Goal: Task Accomplishment & Management: Use online tool/utility

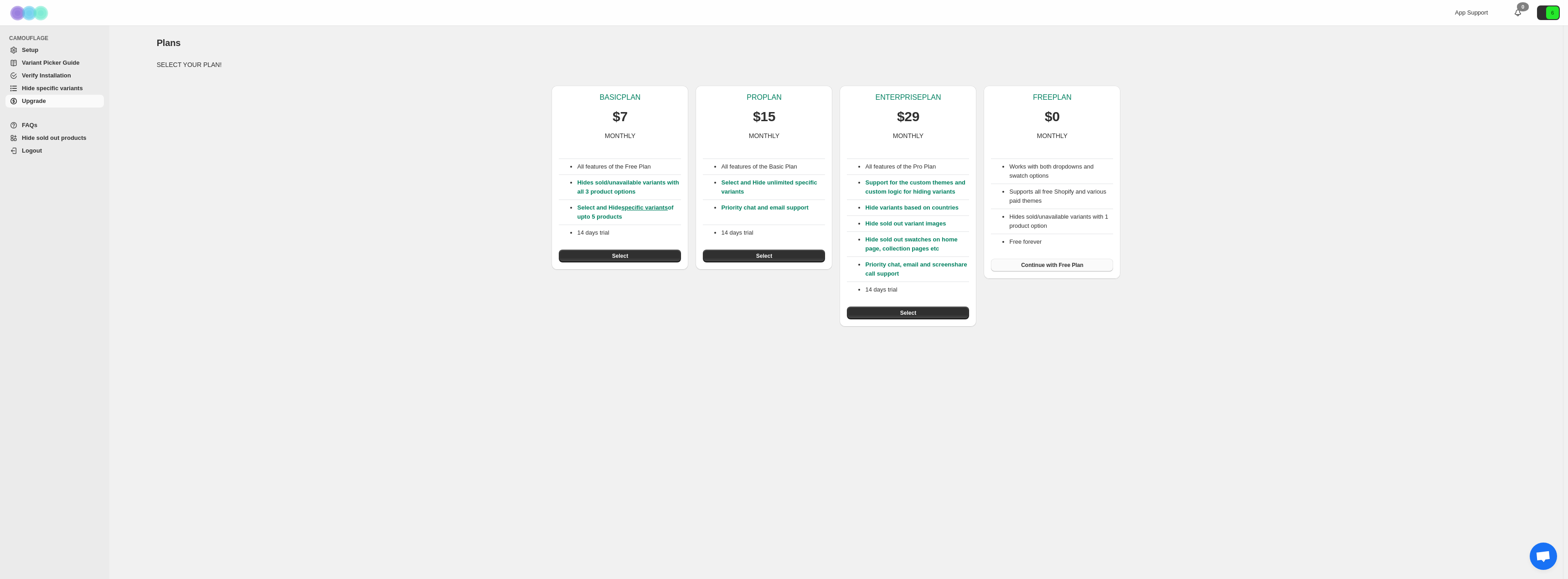
click at [1075, 268] on span "Continue with Free Plan" at bounding box center [1052, 265] width 63 height 7
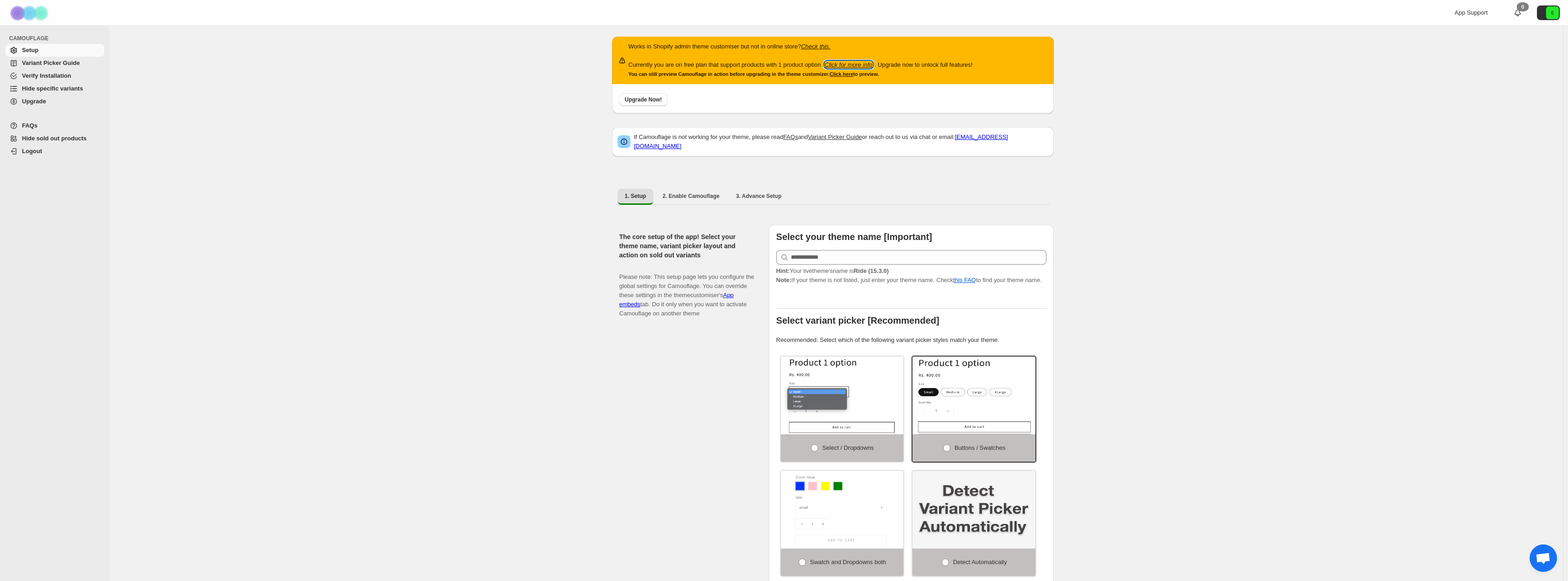
click at [862, 62] on icon "Click for more info" at bounding box center [848, 64] width 48 height 7
click at [629, 192] on span "1. Setup" at bounding box center [635, 196] width 21 height 7
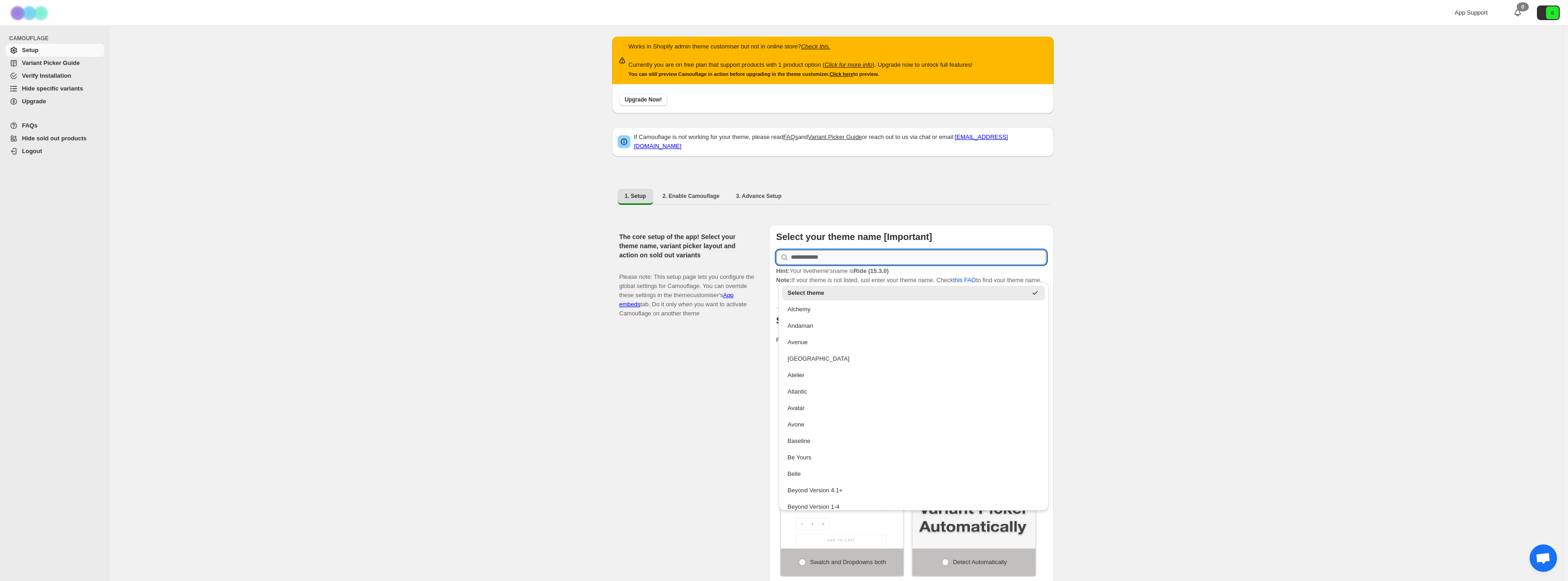
click at [974, 252] on input "text" at bounding box center [918, 258] width 256 height 15
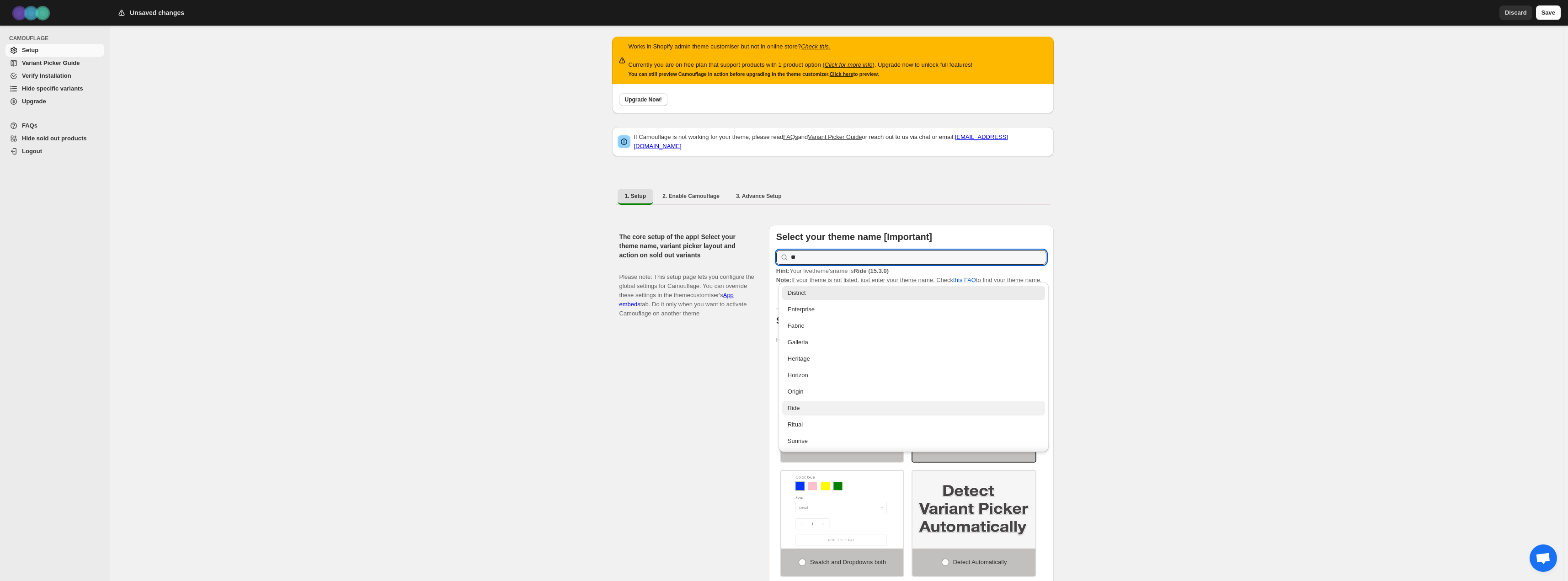
click at [793, 406] on div "Ride" at bounding box center [913, 408] width 252 height 9
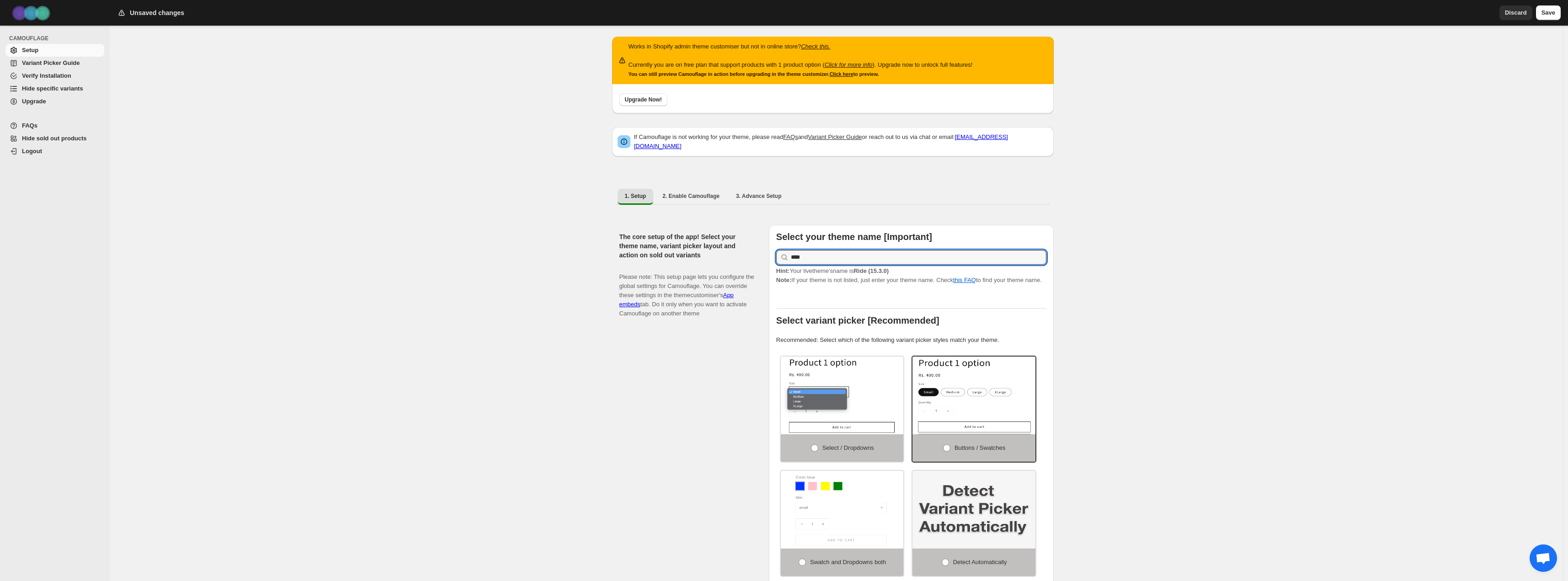
type input "****"
click at [728, 347] on div "The core setup of the app! Select your theme name, variant picker layout and ac…" at bounding box center [690, 414] width 142 height 380
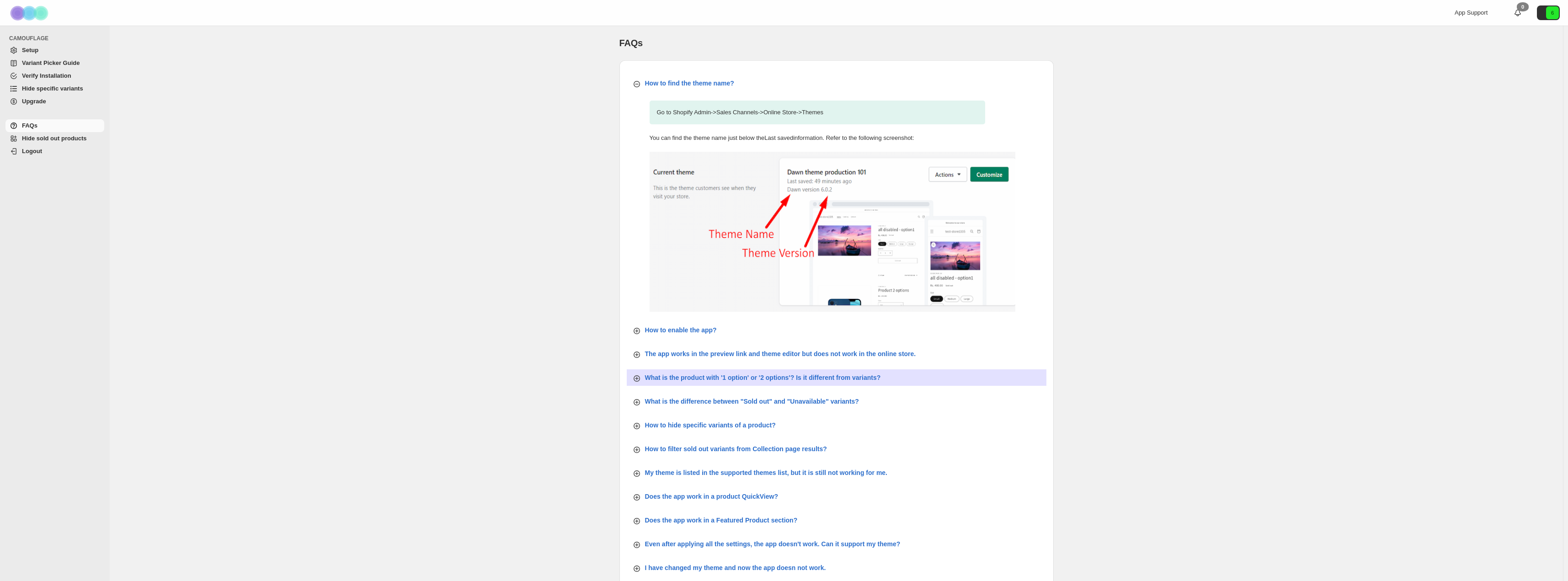
scroll to position [114, 0]
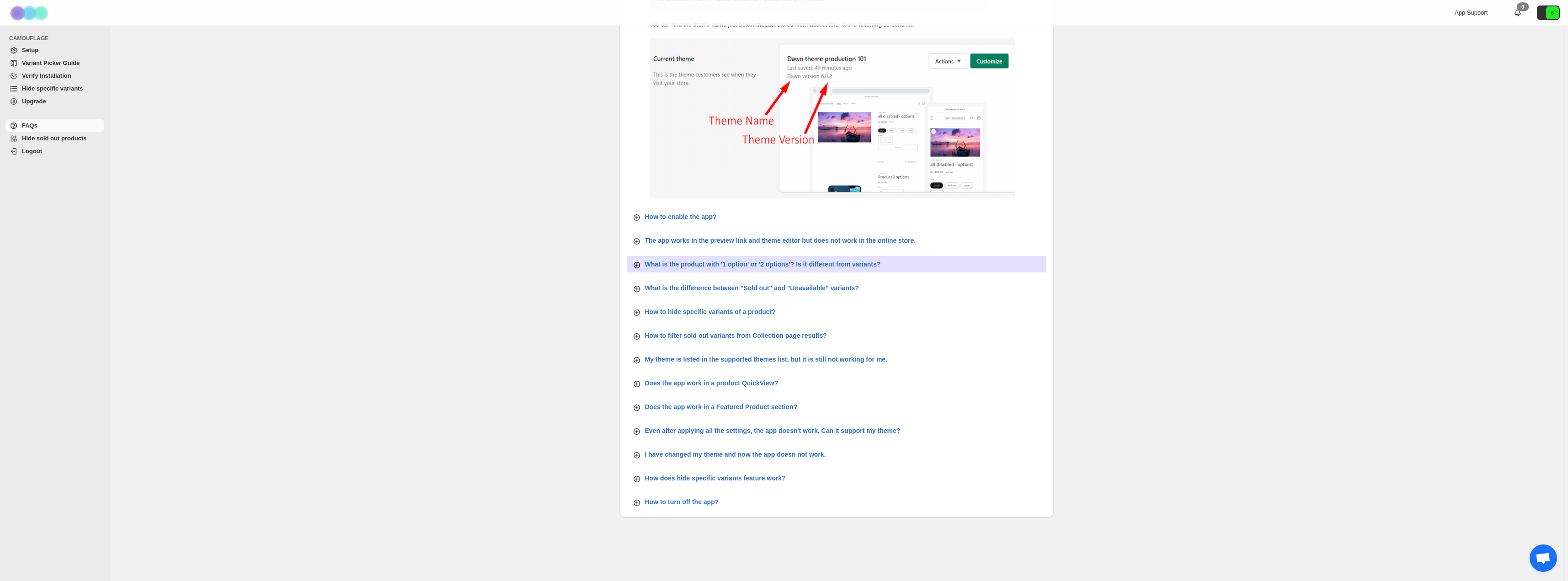
click at [793, 262] on p "What is the product with '1 option' or '2 options'? Is it different from varian…" at bounding box center [763, 264] width 236 height 9
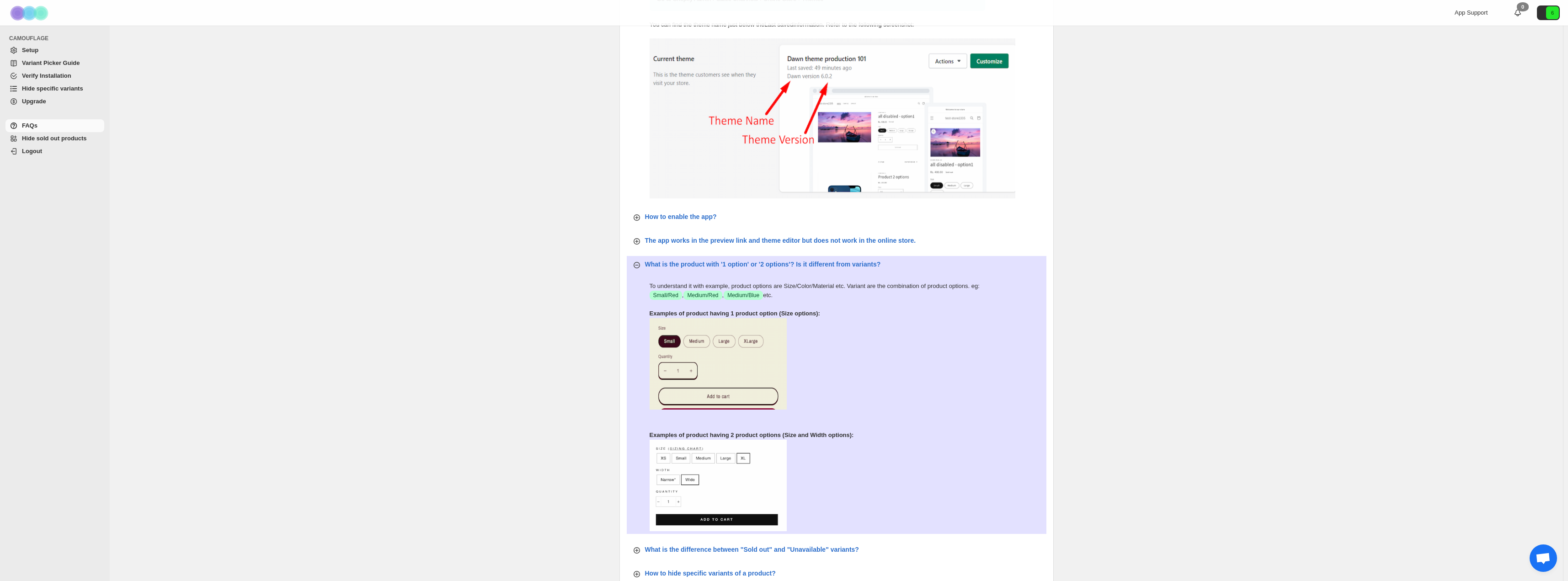
click at [384, 246] on div "FAQs. This page is ready FAQs How to find the theme name? Go to Shopify Admin -…" at bounding box center [836, 377] width 1453 height 931
